Goal: Information Seeking & Learning: Learn about a topic

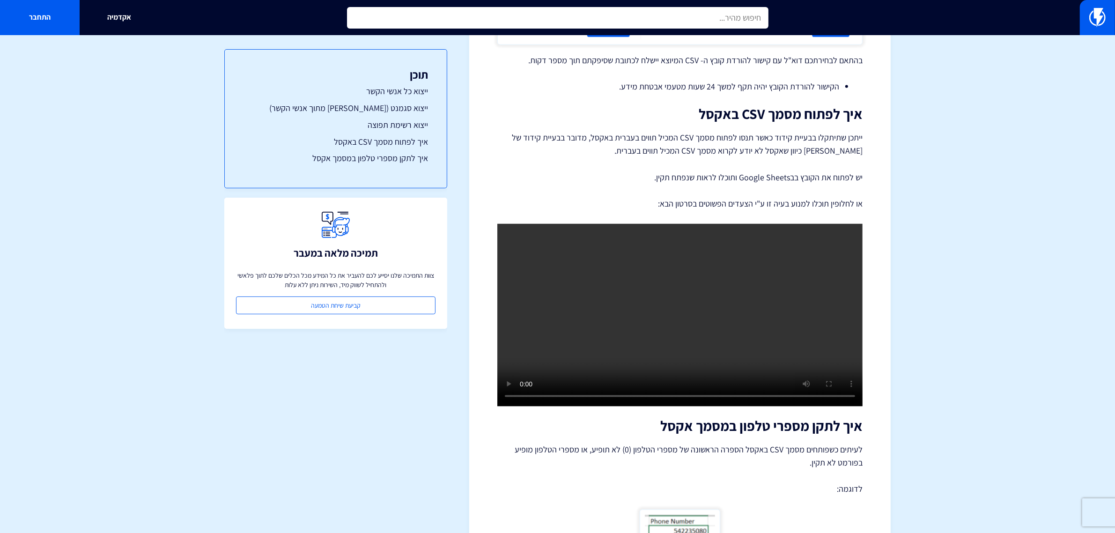
click at [497, 22] on input "text" at bounding box center [558, 18] width 422 height 22
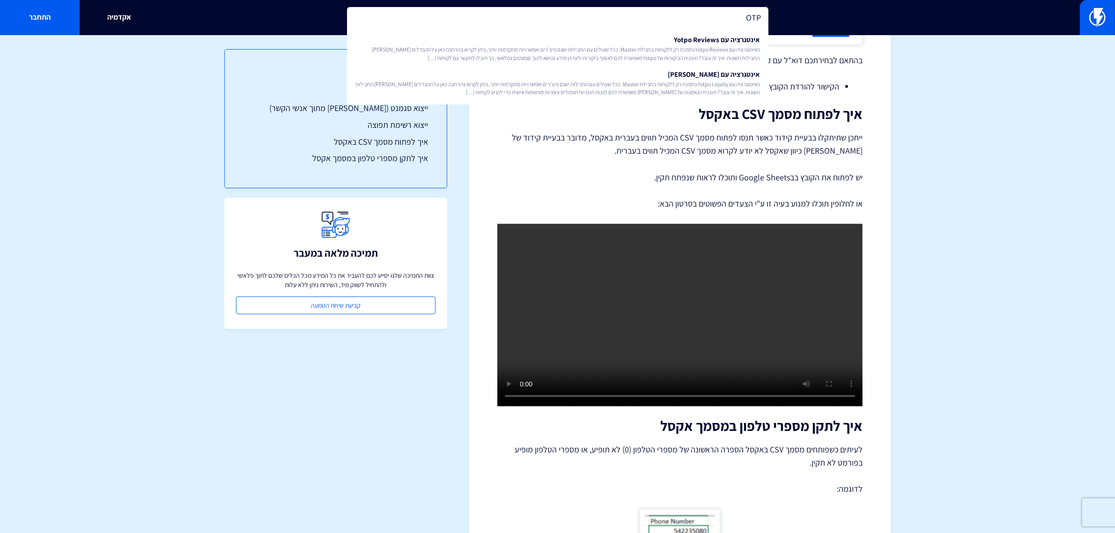
type input "OTP"
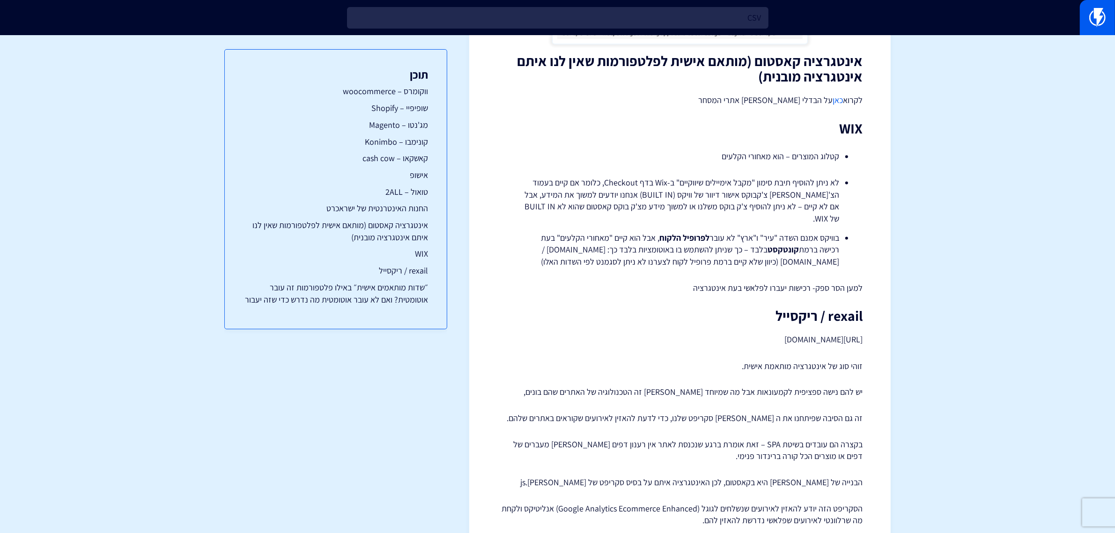
scroll to position [2400, 0]
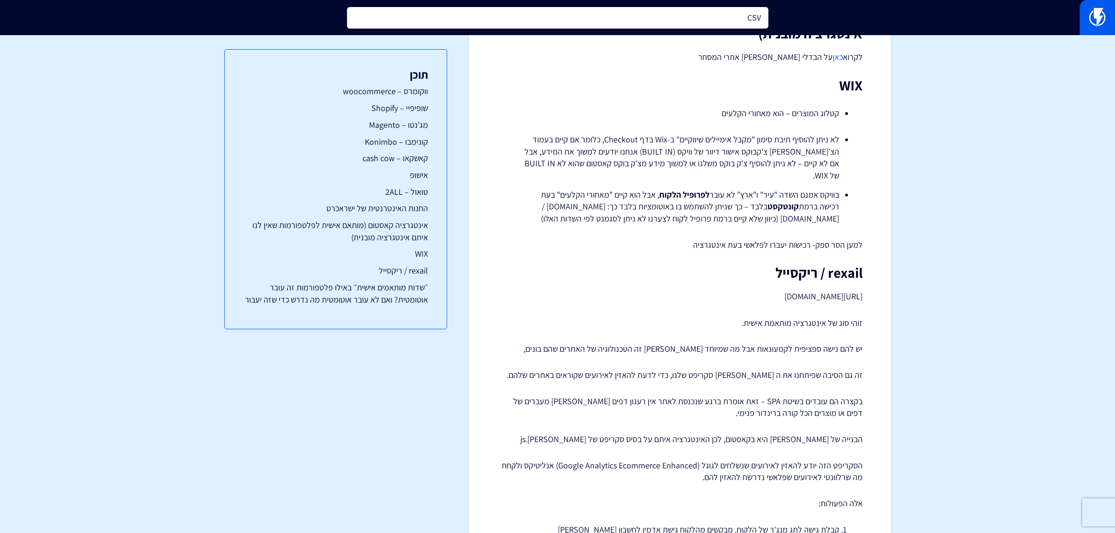
click at [734, 12] on input "CSV" at bounding box center [558, 18] width 422 height 22
click at [748, 15] on input "CSV" at bounding box center [558, 18] width 422 height 22
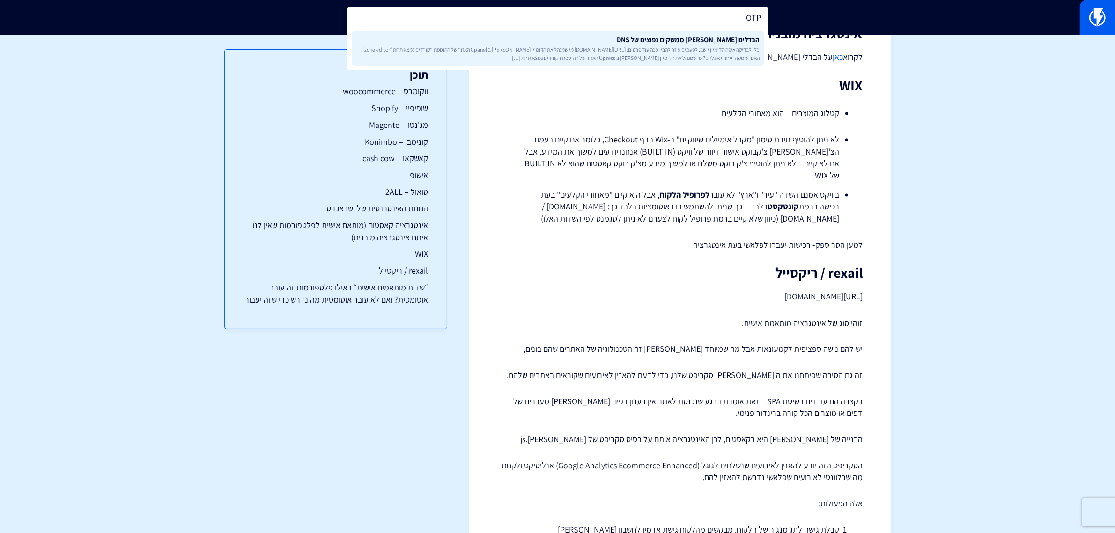
type input "OTP"
click at [722, 62] on link "הבדלים בין ממשקים נפוצים של DNS כלי לבדיקה איפה הדומיין יושב, לפעמים עוזר להבין…" at bounding box center [558, 48] width 412 height 35
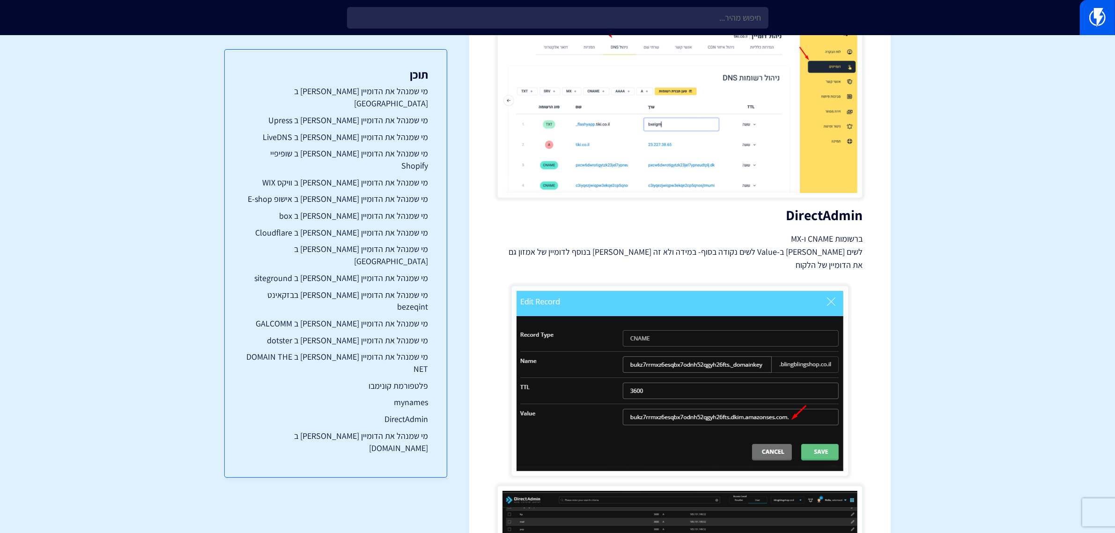
scroll to position [4877, 0]
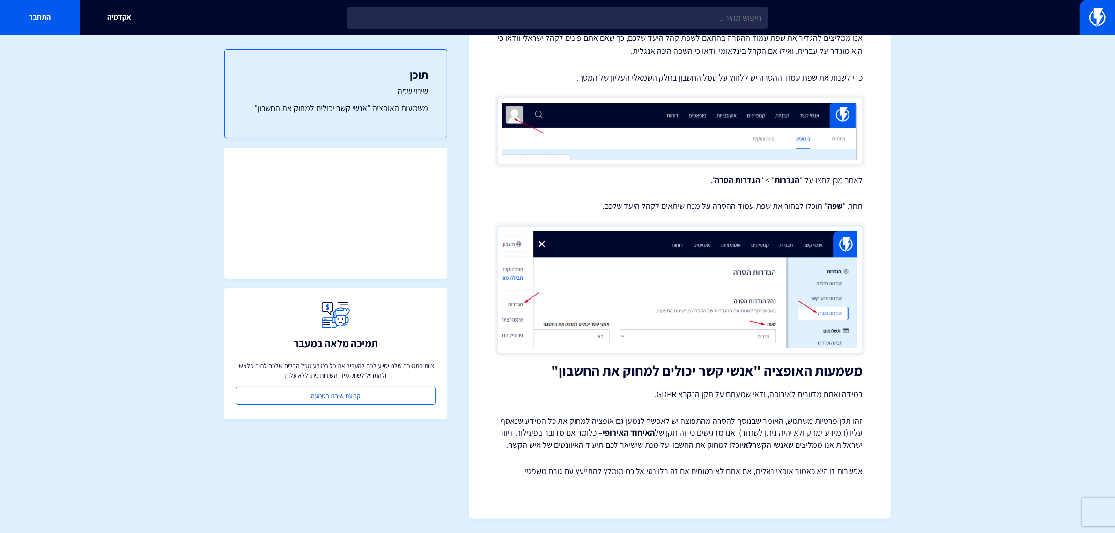
scroll to position [357, 0]
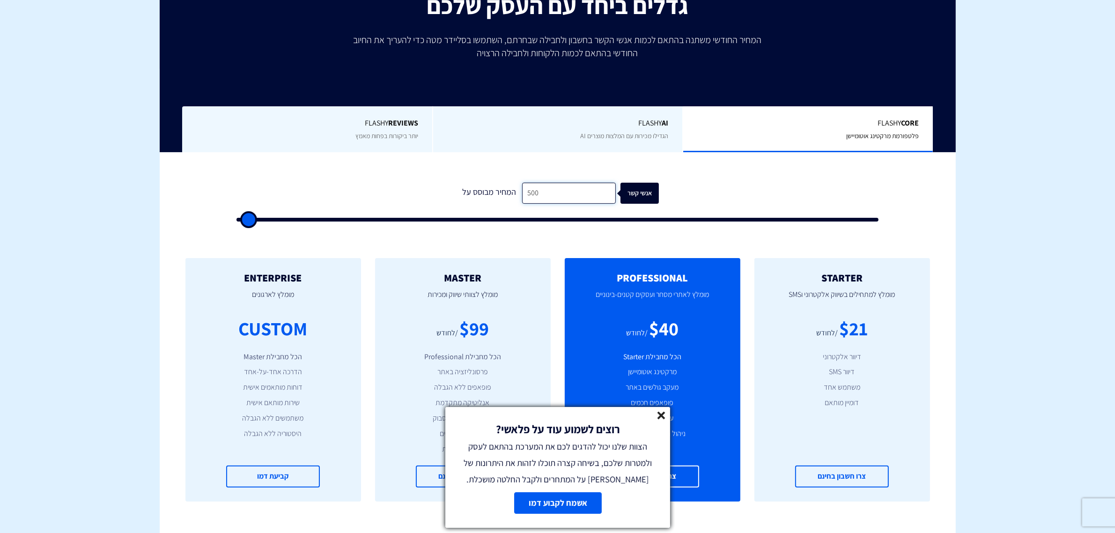
click at [561, 200] on input "500" at bounding box center [569, 193] width 94 height 21
type input "6"
type input "500"
type input "60"
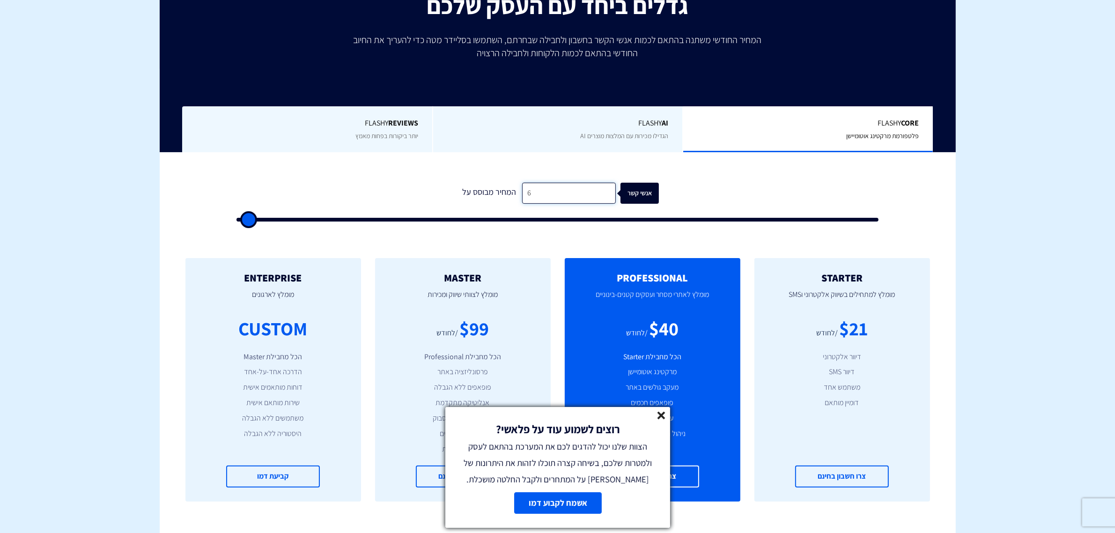
type input "500"
type input "600"
type input "500"
type input "6,000"
type input "6000"
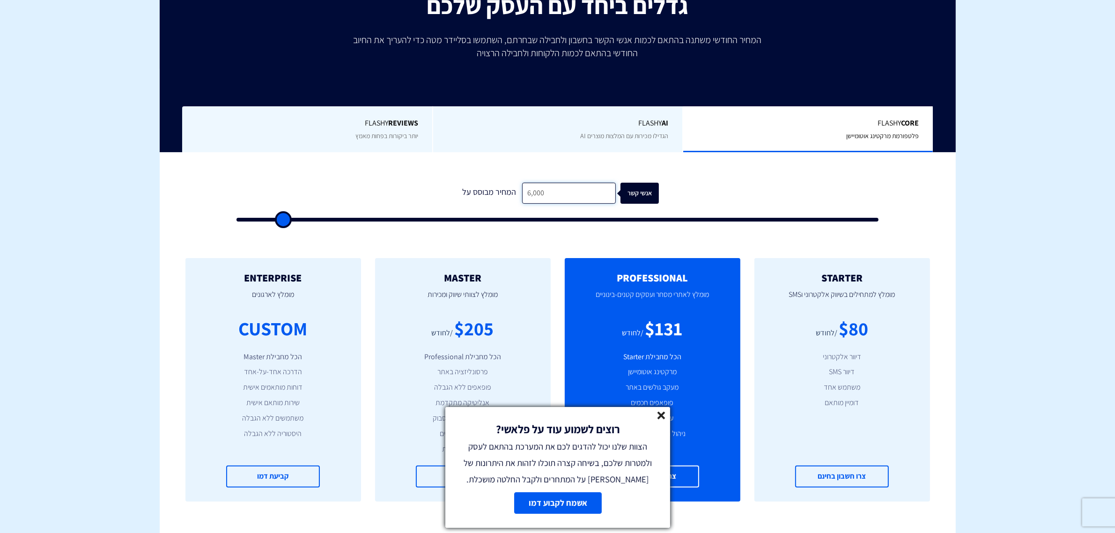
type input "6,000"
